Goal: Task Accomplishment & Management: Use online tool/utility

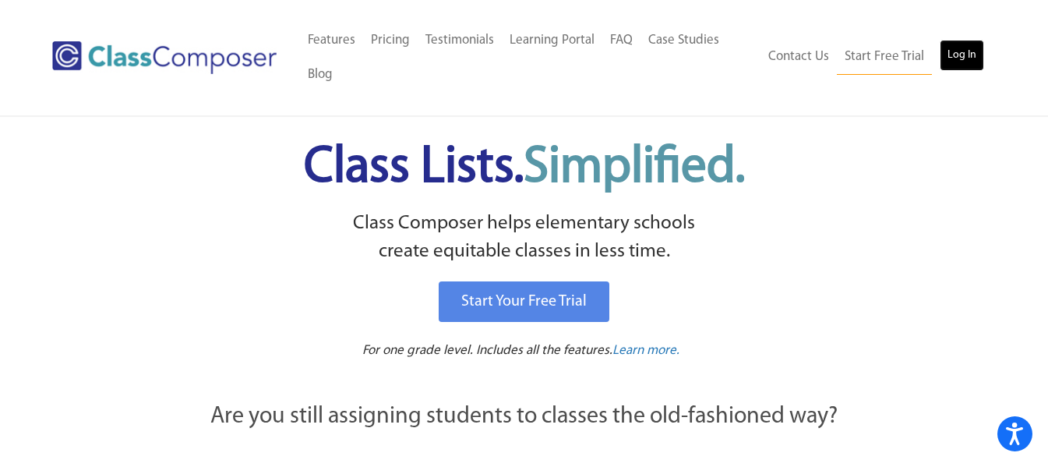
click at [967, 58] on link "Log In" at bounding box center [962, 55] width 44 height 31
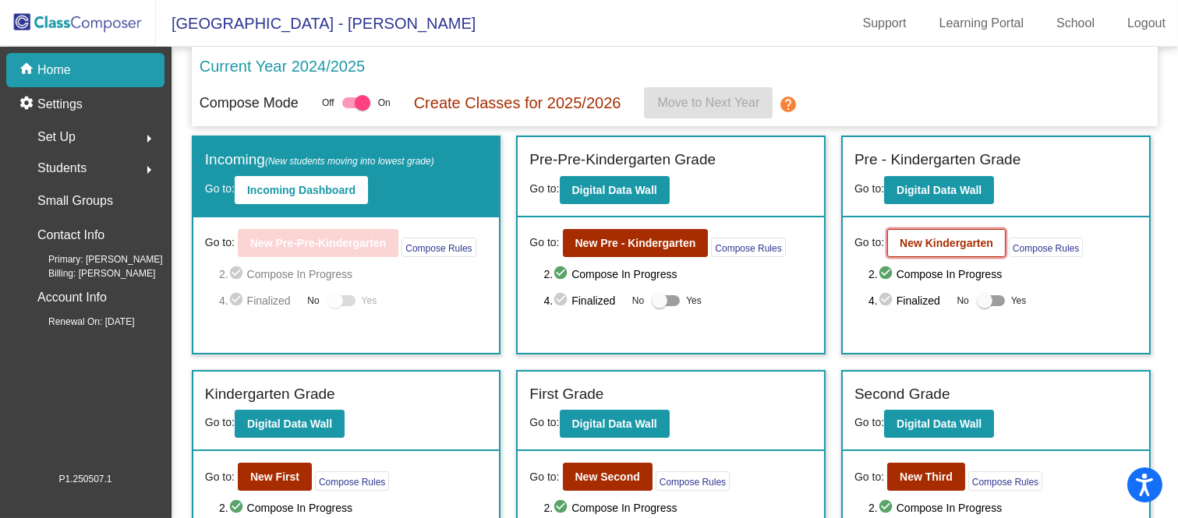
click at [904, 245] on b "New Kindergarten" at bounding box center [947, 243] width 94 height 12
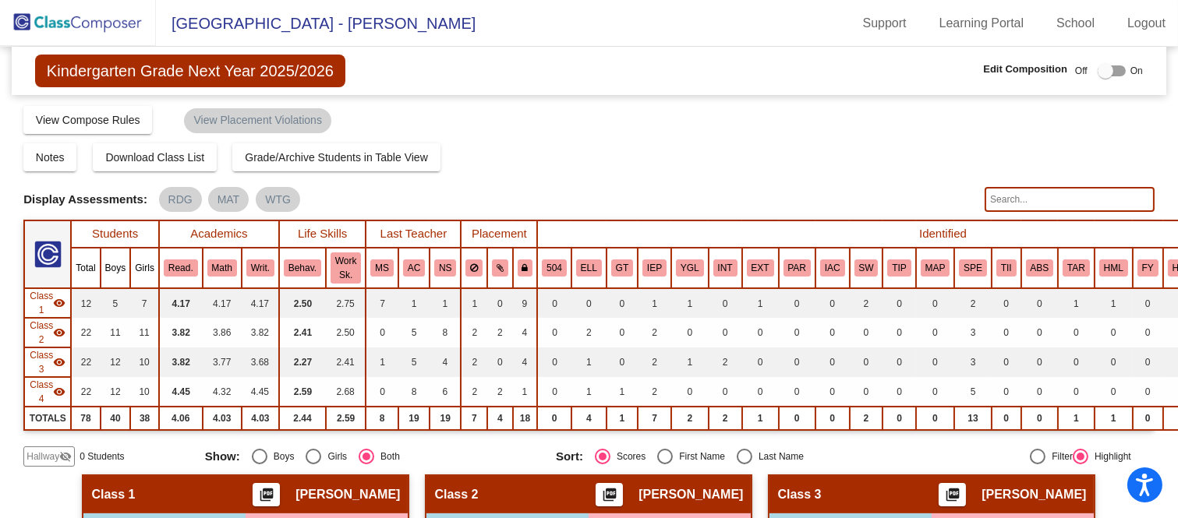
click at [1101, 73] on div at bounding box center [1106, 71] width 16 height 16
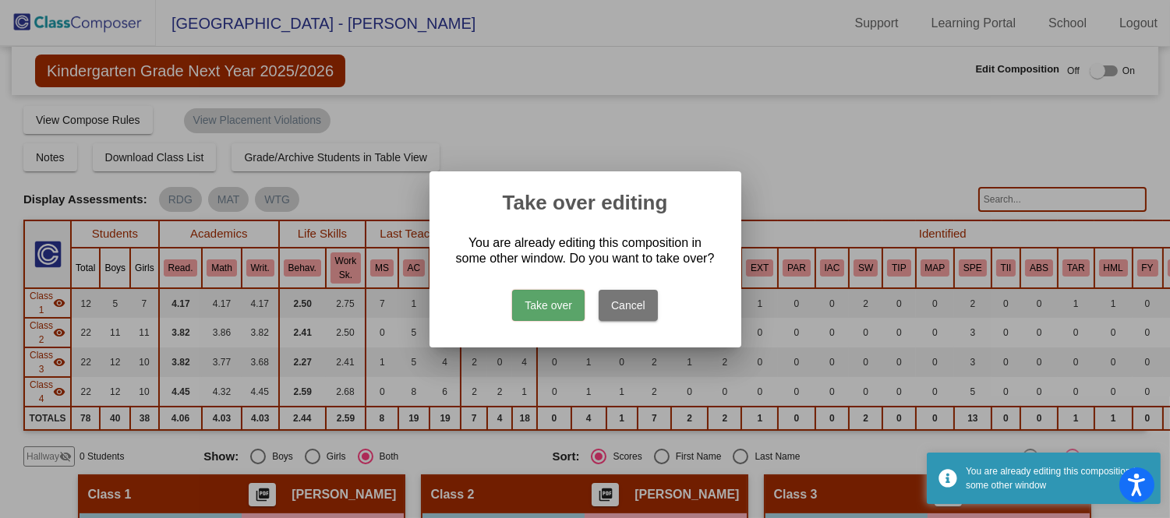
click at [557, 306] on button "Take over" at bounding box center [548, 305] width 72 height 31
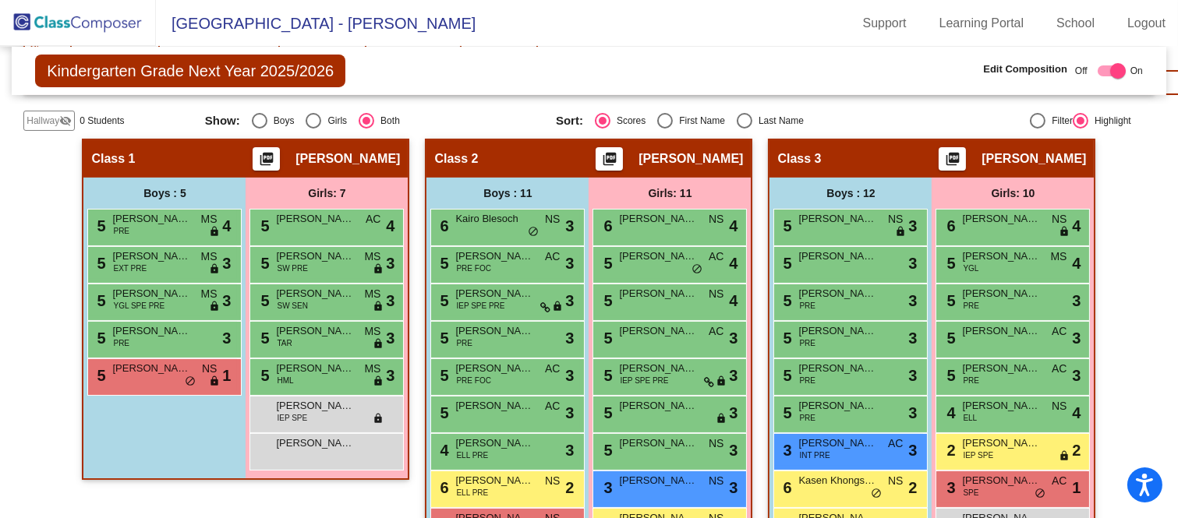
scroll to position [346, 0]
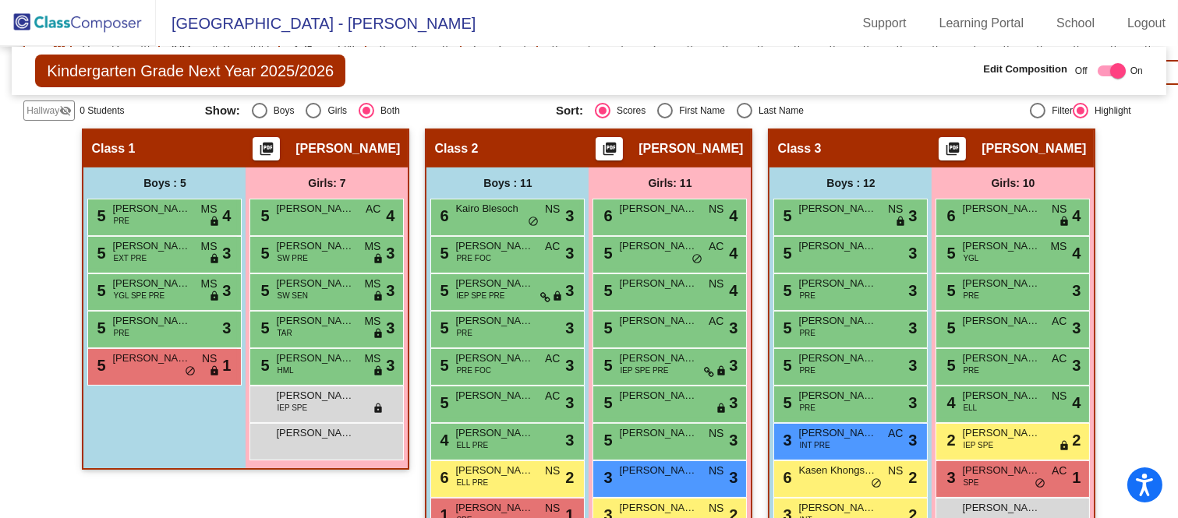
click at [97, 23] on img at bounding box center [78, 23] width 156 height 46
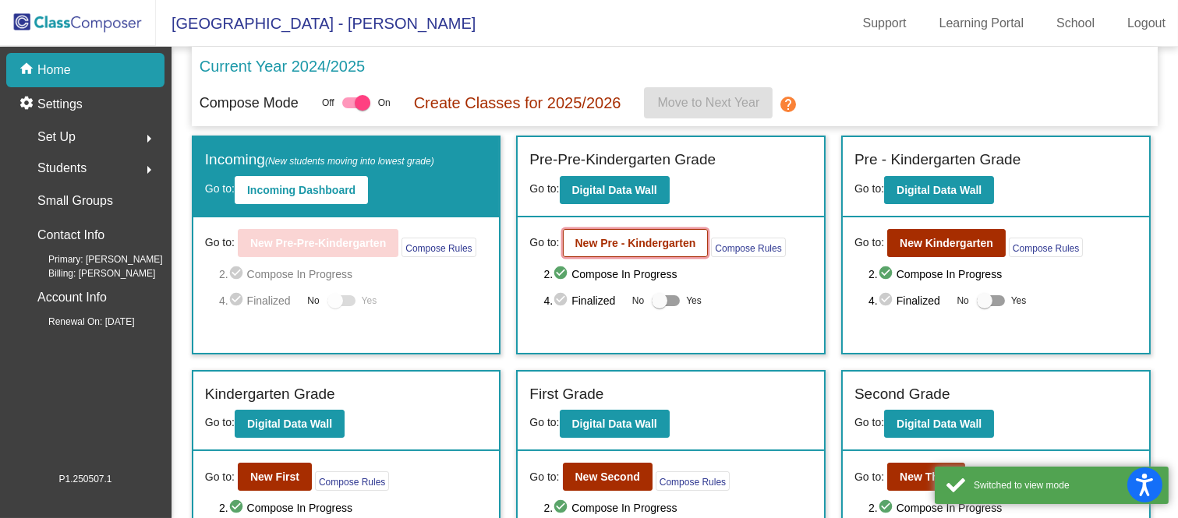
click at [666, 238] on b "New Pre - Kindergarten" at bounding box center [635, 243] width 121 height 12
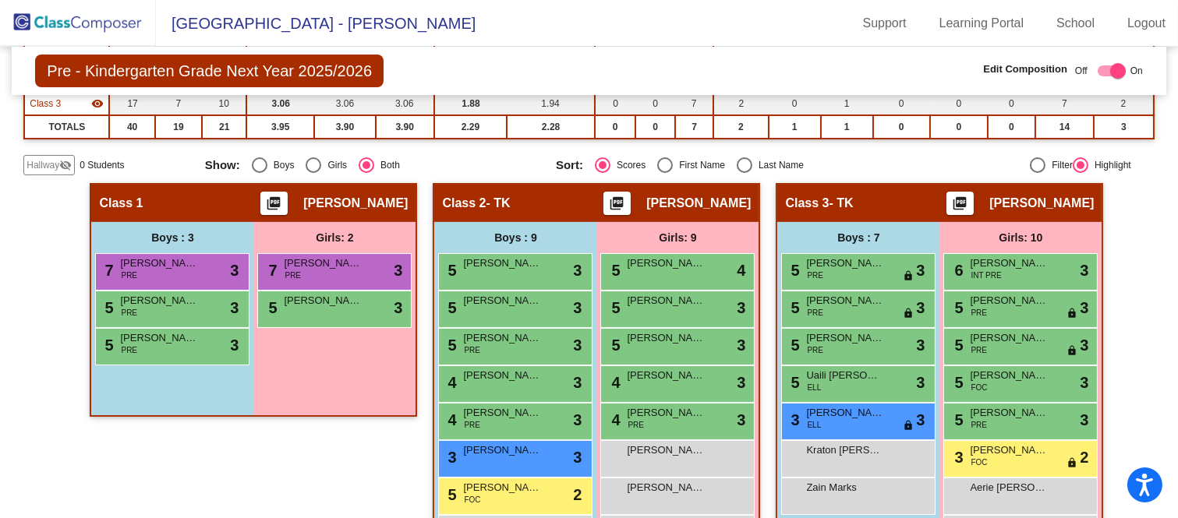
scroll to position [260, 0]
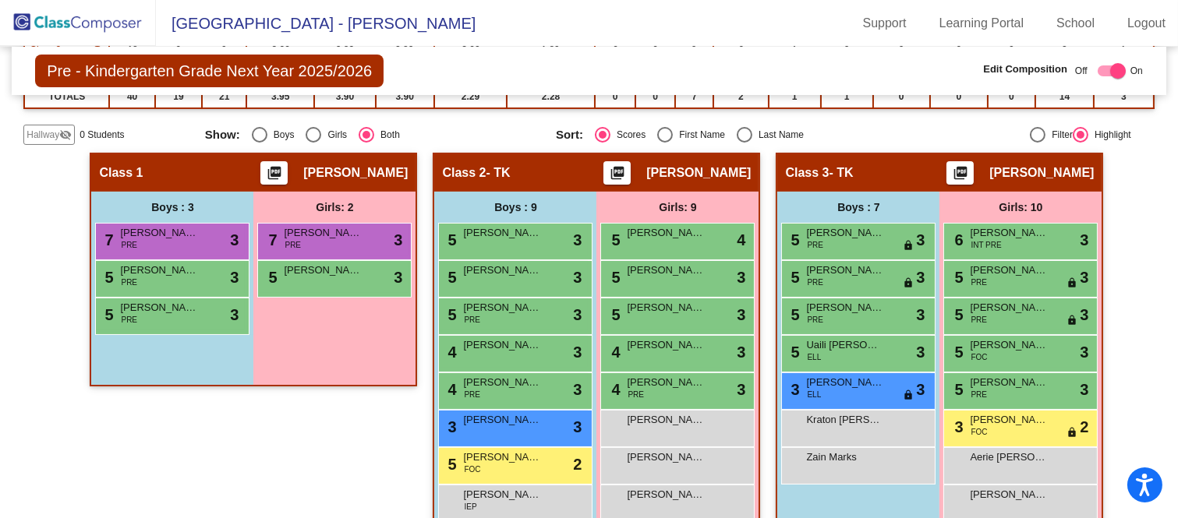
click at [136, 19] on img at bounding box center [78, 23] width 156 height 46
